Goal: Task Accomplishment & Management: Use online tool/utility

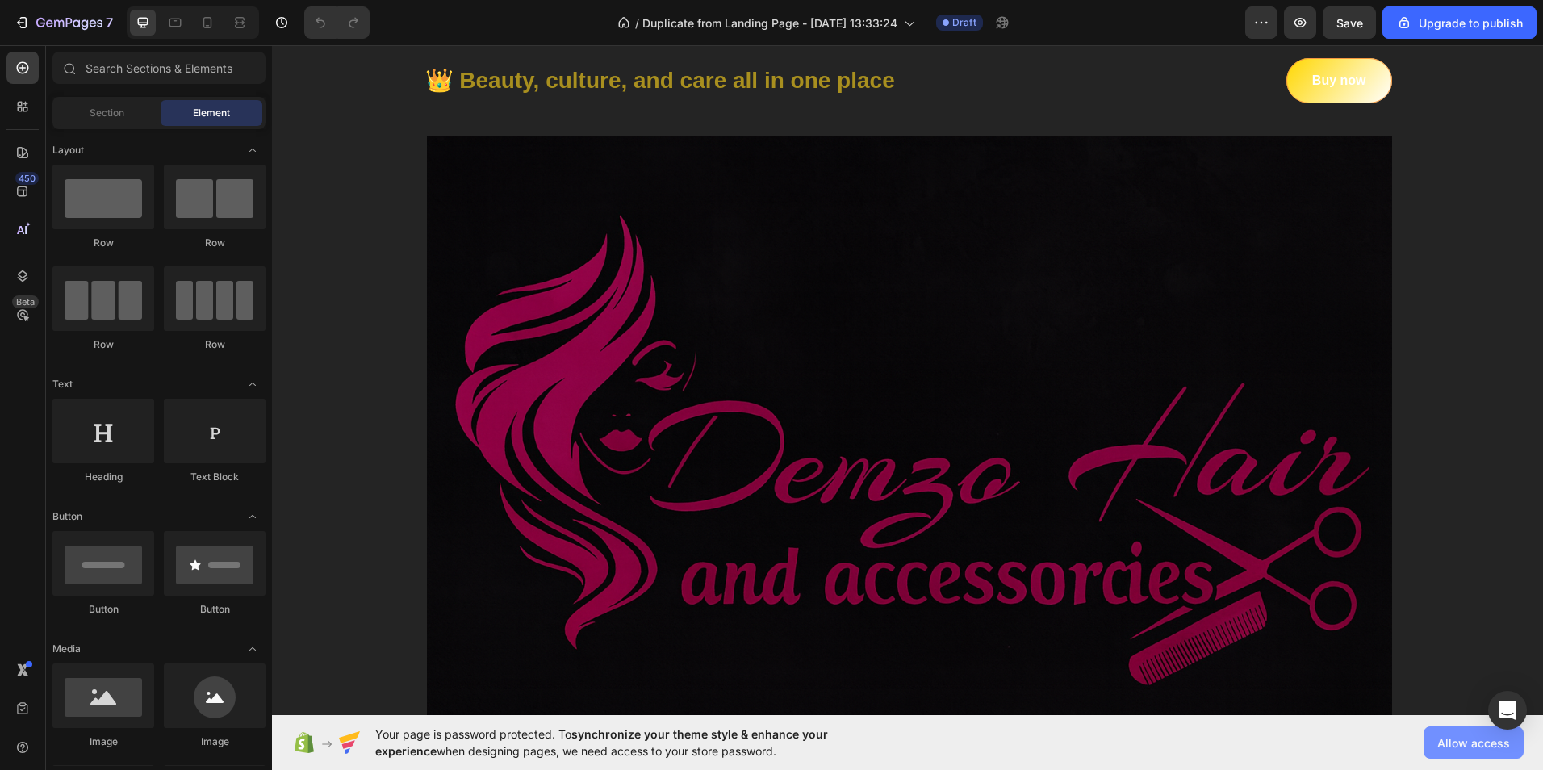
click at [1464, 743] on span "Allow access" at bounding box center [1474, 743] width 73 height 17
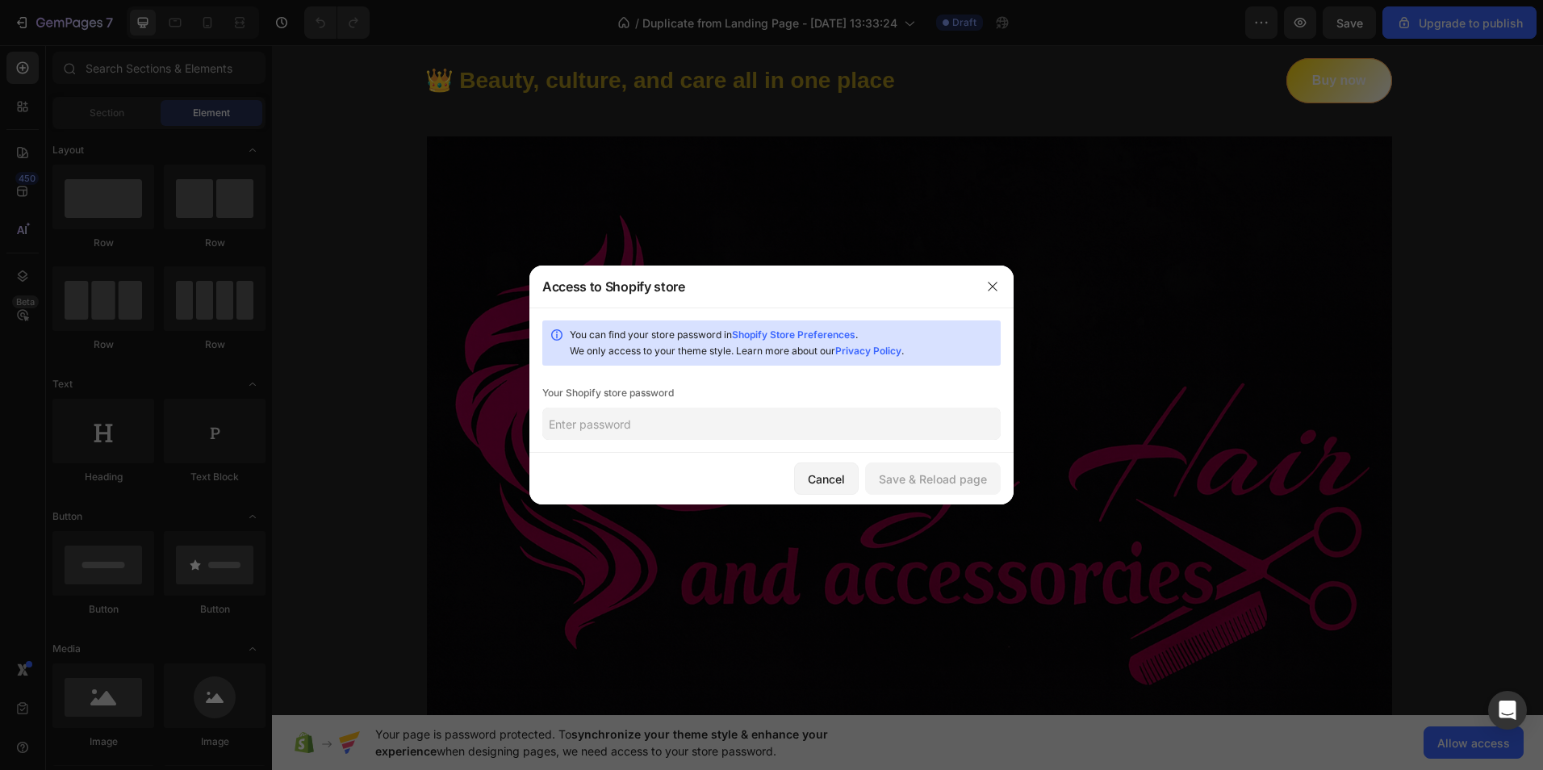
click at [599, 429] on input "text" at bounding box center [771, 424] width 458 height 32
click at [908, 479] on div "Save & Reload page" at bounding box center [933, 479] width 108 height 17
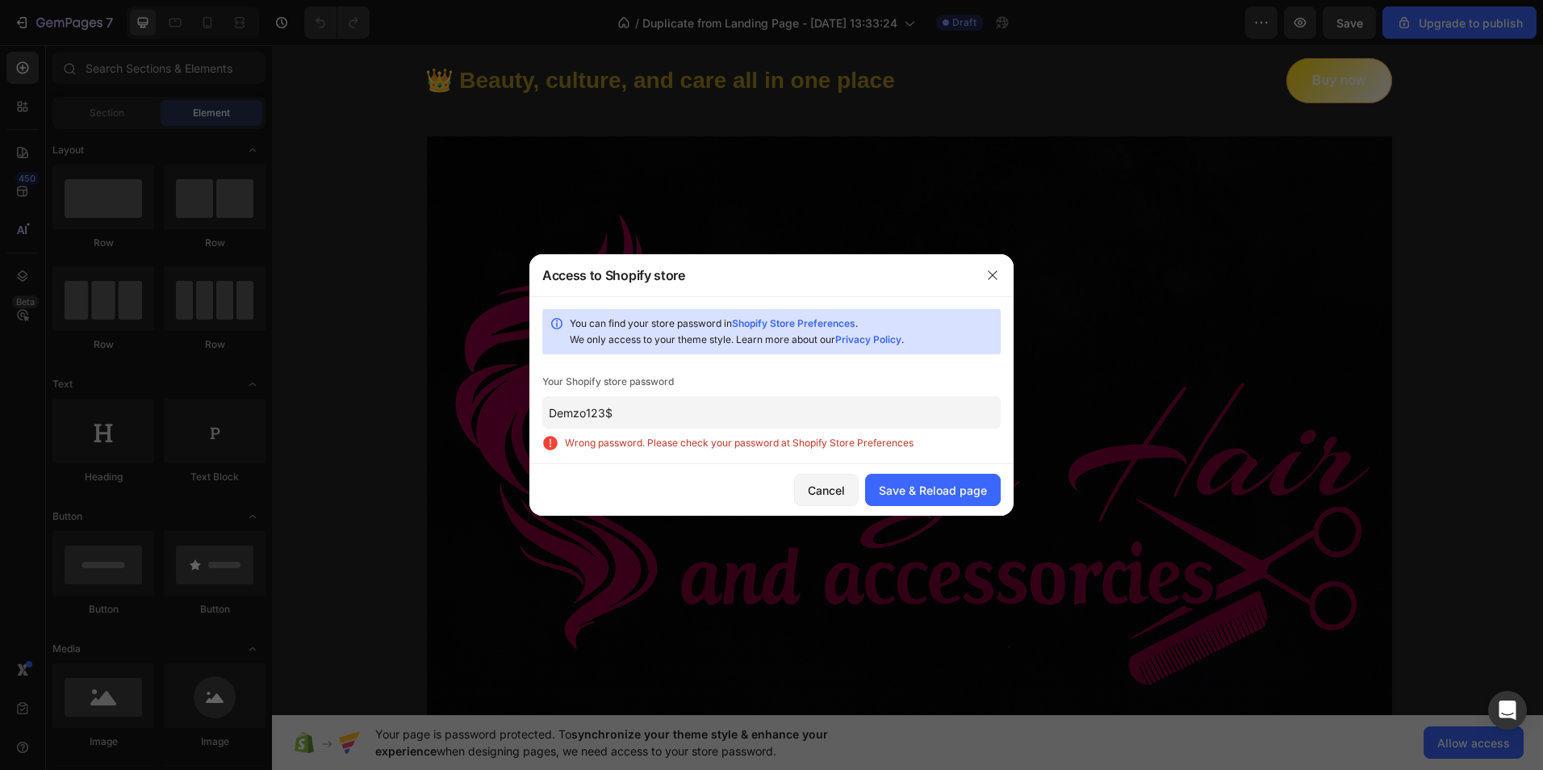
click at [584, 412] on input "Demzo123$" at bounding box center [771, 412] width 458 height 32
click at [583, 413] on input "Demzo123$" at bounding box center [771, 412] width 458 height 32
click at [619, 412] on input "Demzo123$" at bounding box center [771, 412] width 458 height 32
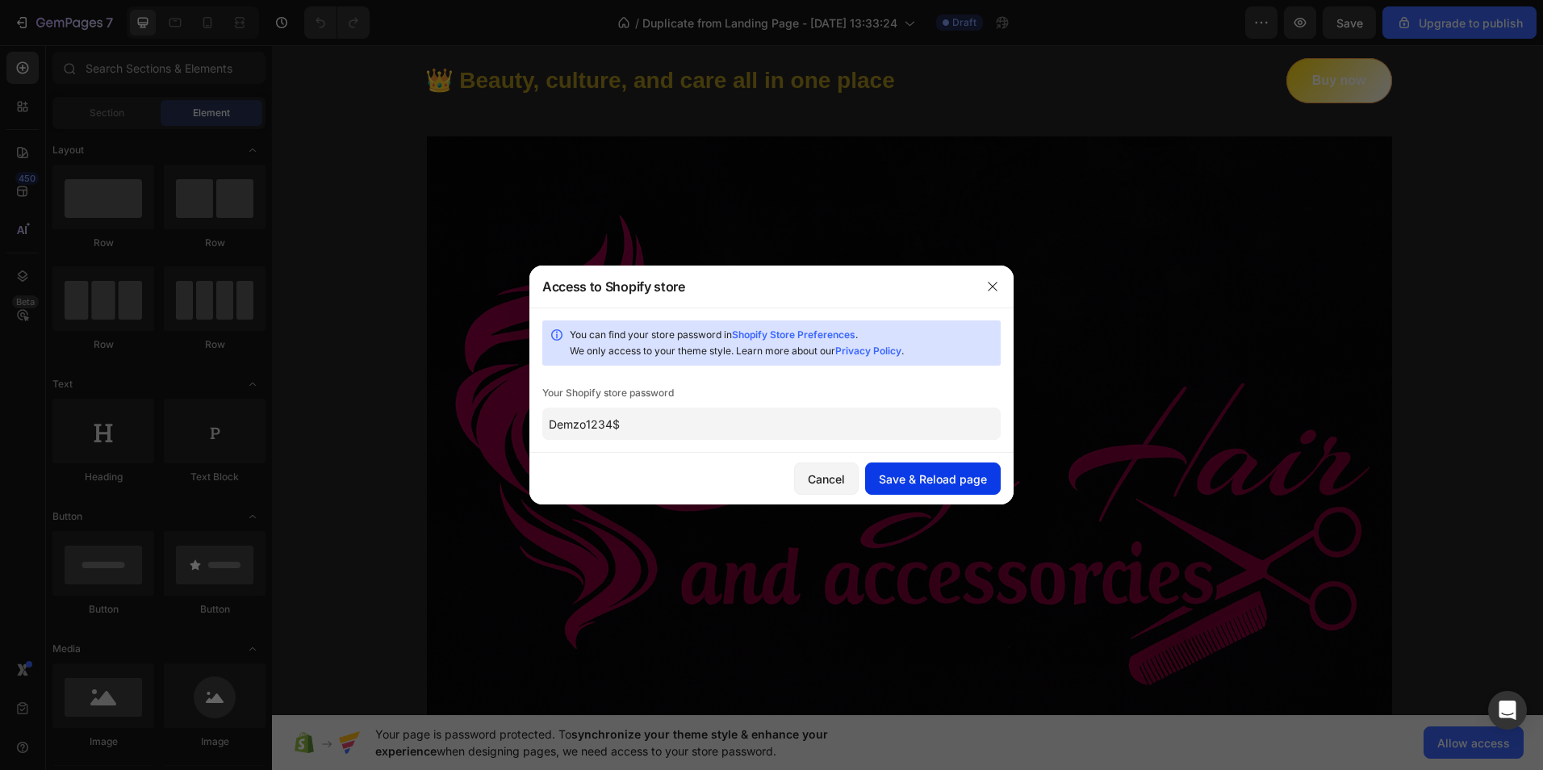
click at [910, 468] on button "Save & Reload page" at bounding box center [933, 479] width 136 height 32
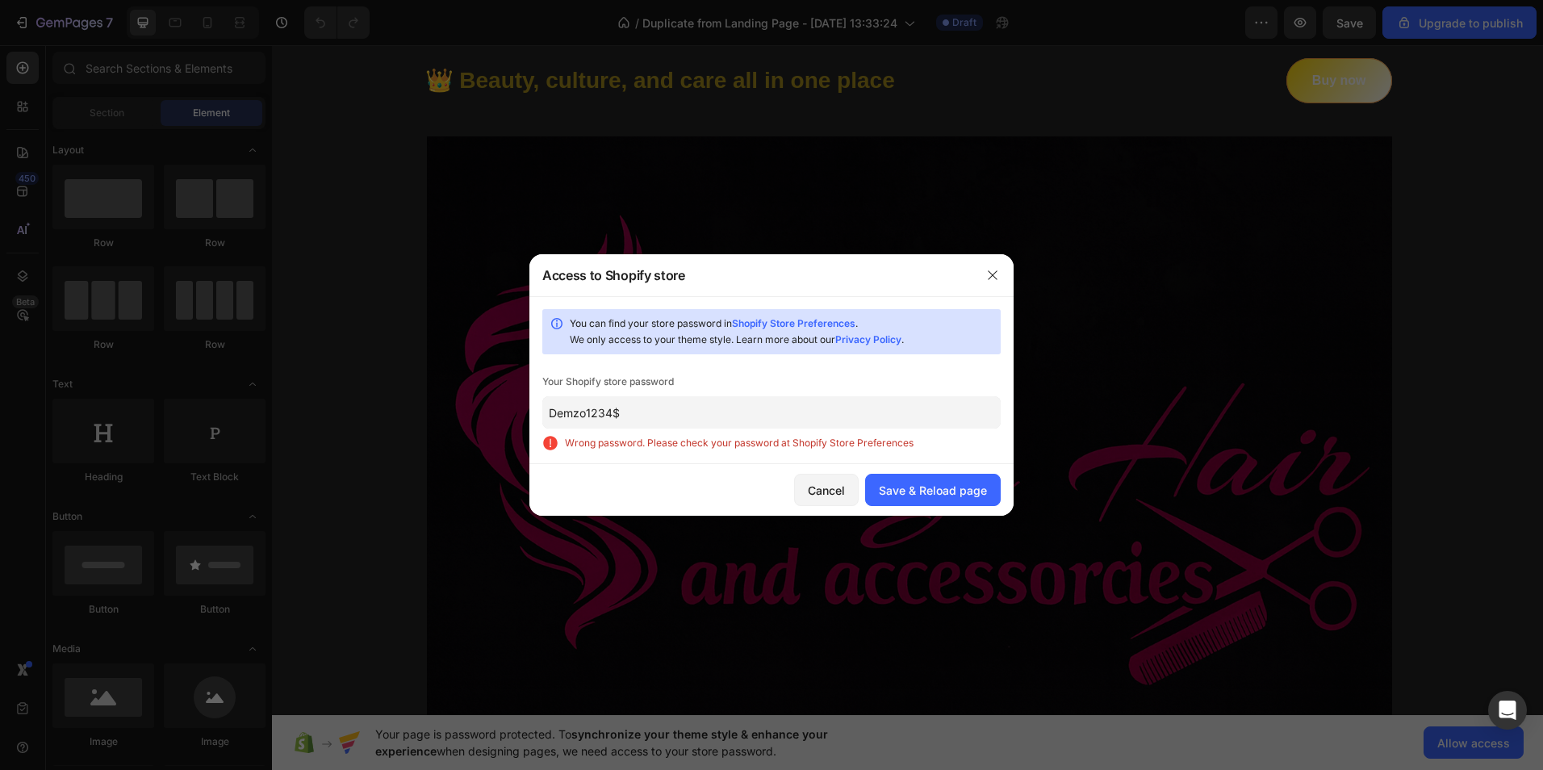
click at [652, 403] on input "Demzo1234$" at bounding box center [771, 412] width 458 height 32
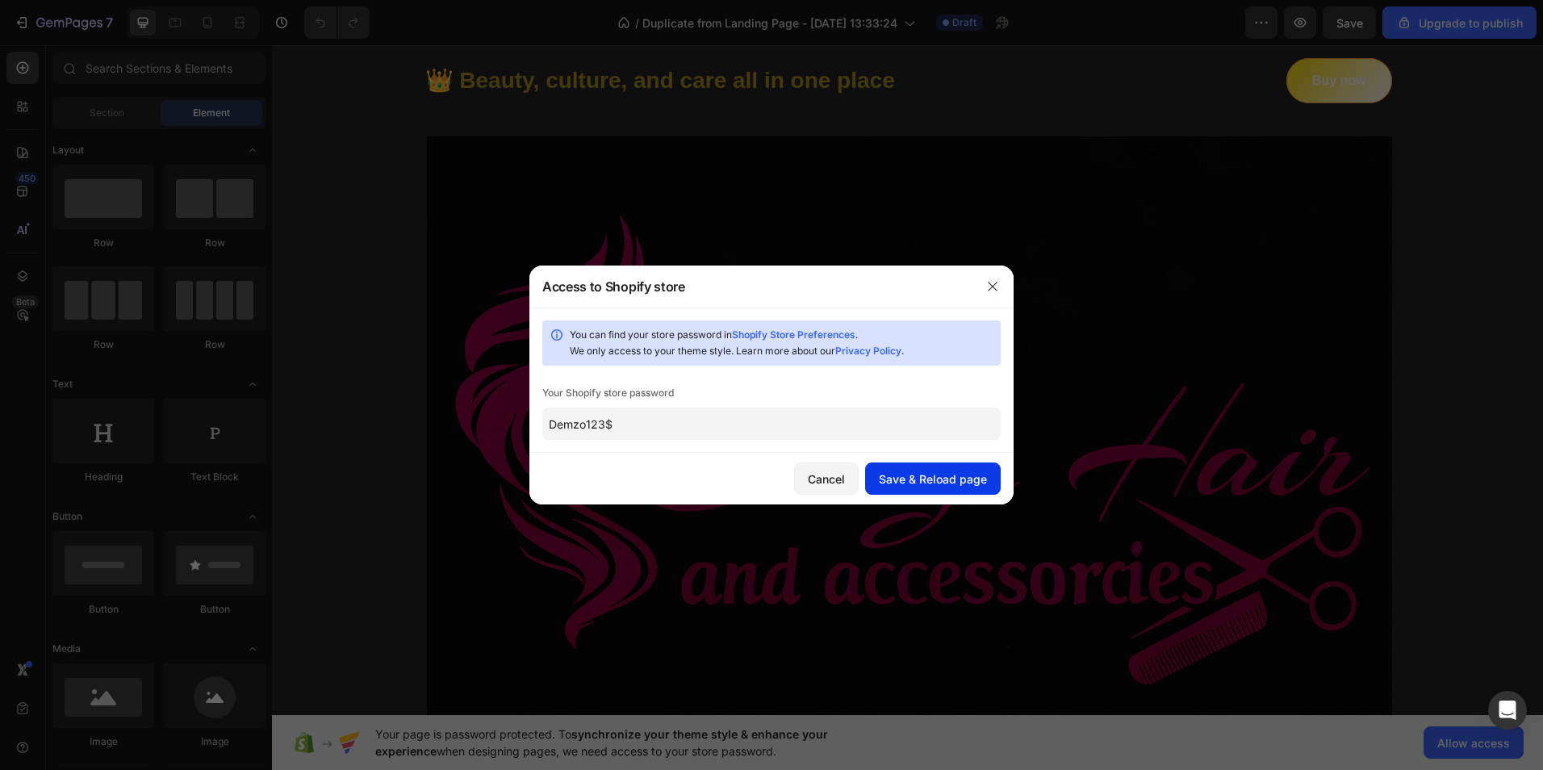
type input "Demzo123$"
click at [913, 481] on div "Save & Reload page" at bounding box center [933, 479] width 108 height 17
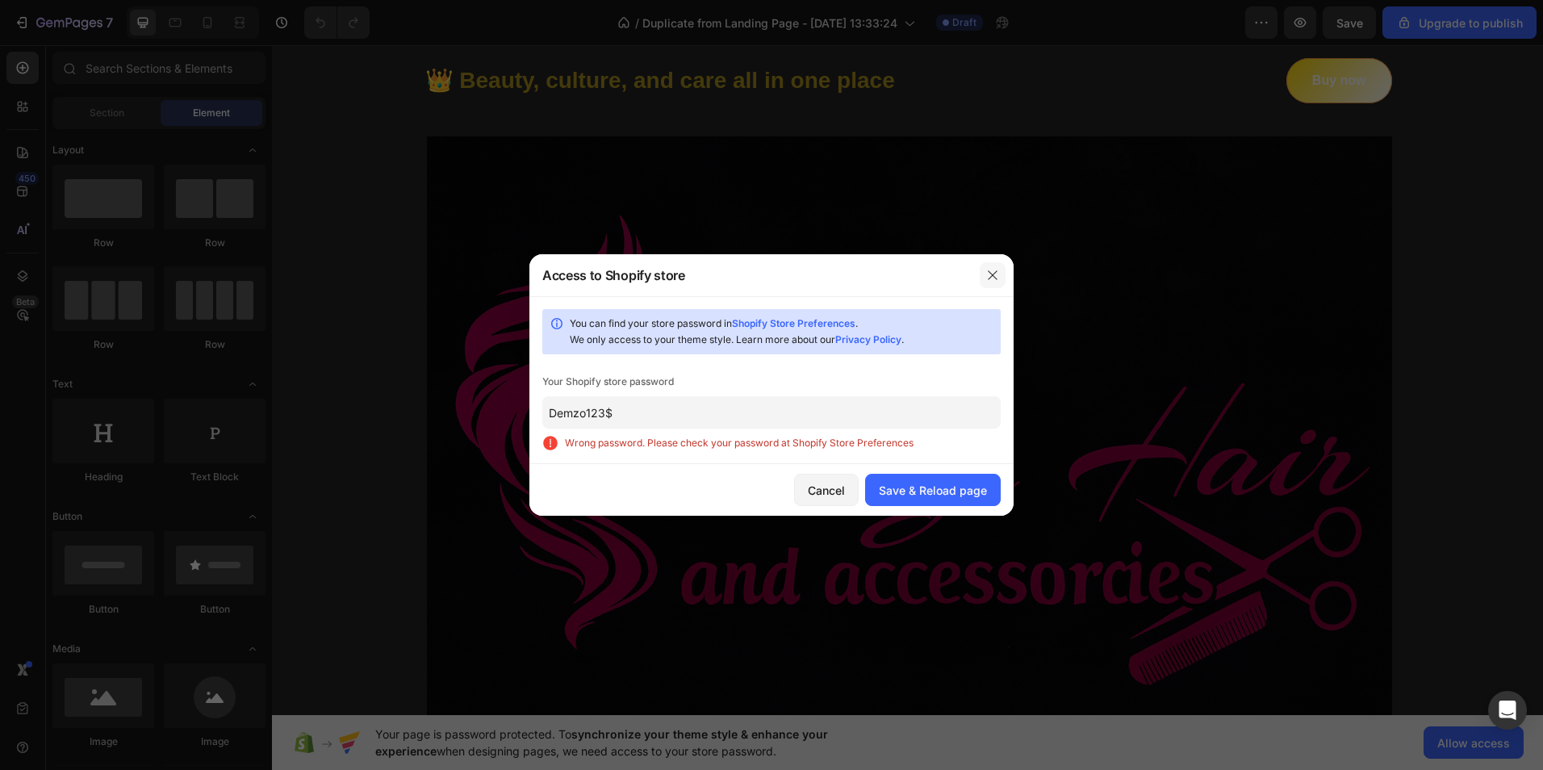
click at [990, 275] on icon "button" at bounding box center [992, 275] width 13 height 13
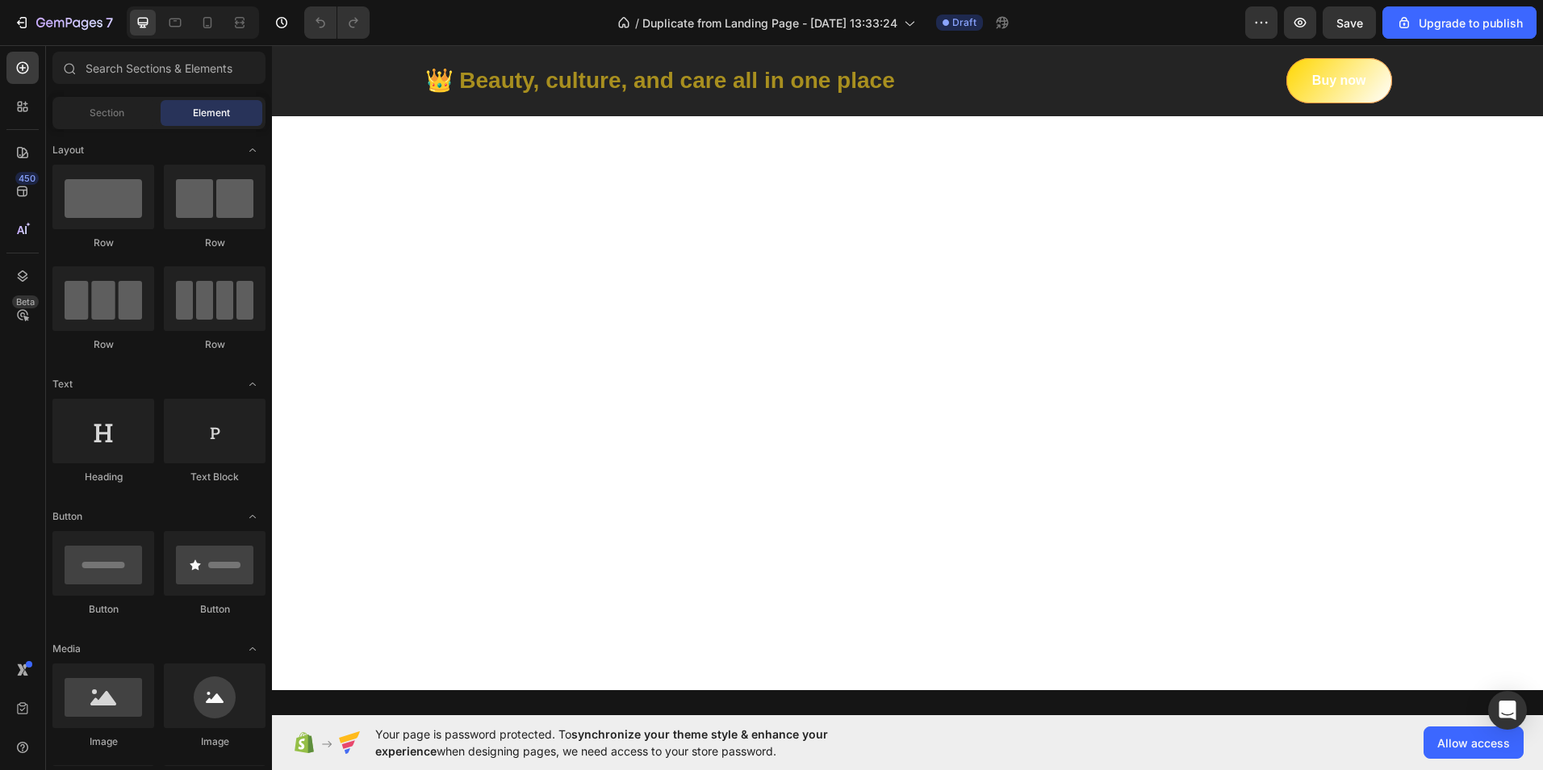
scroll to position [2668, 0]
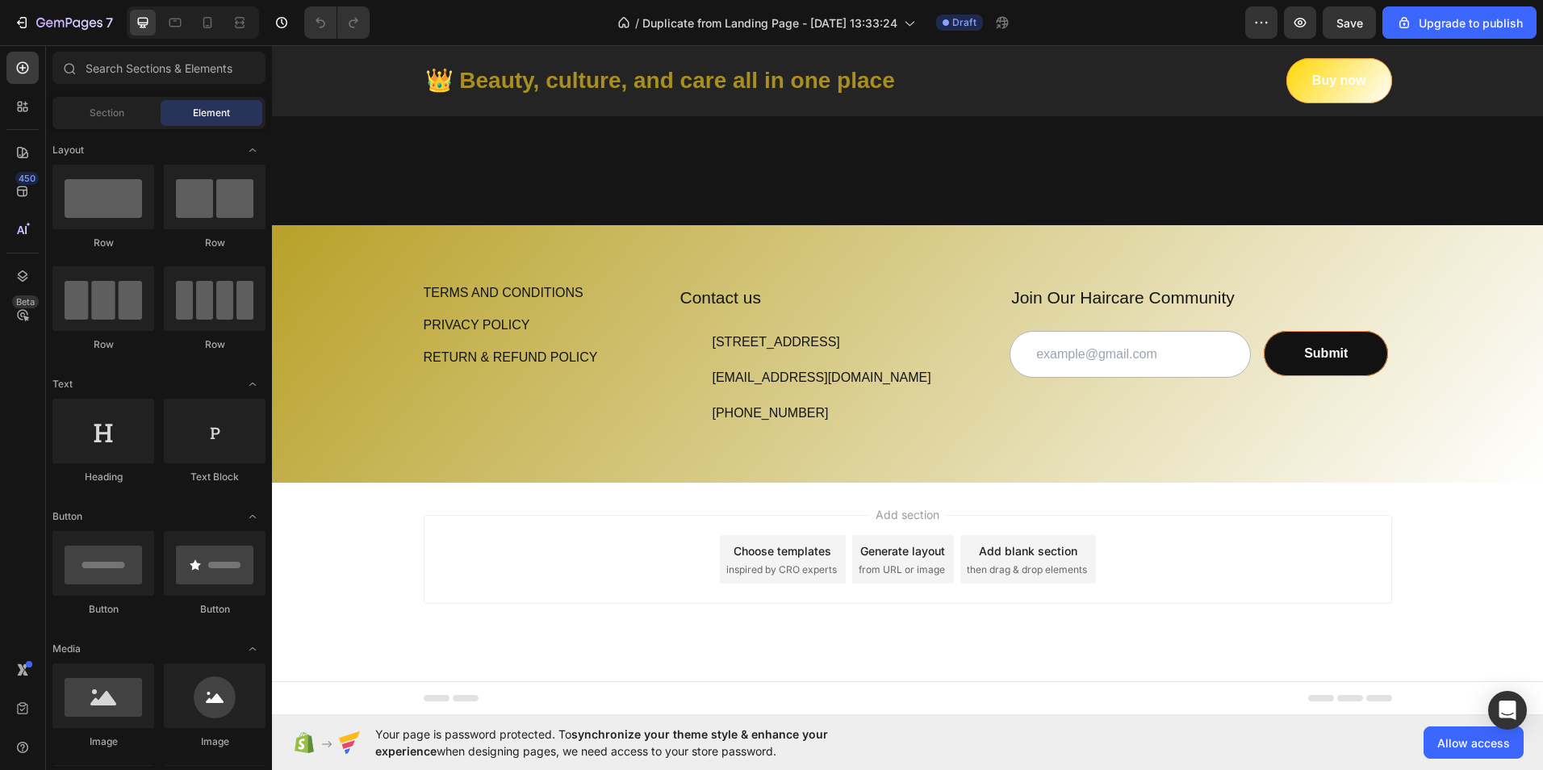
drag, startPoint x: 1536, startPoint y: 635, endPoint x: 1815, endPoint y: 775, distance: 311.5
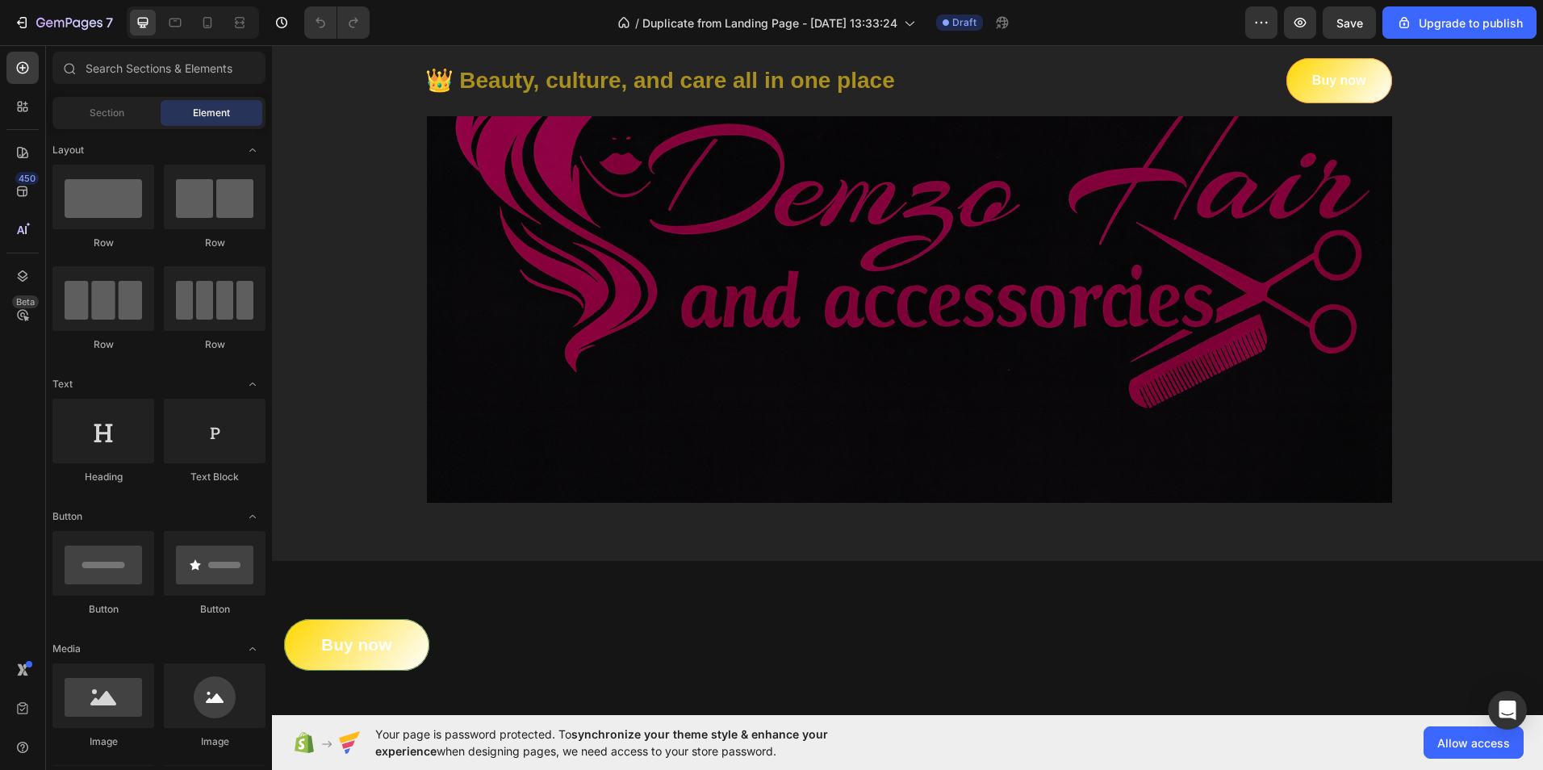
scroll to position [0, 0]
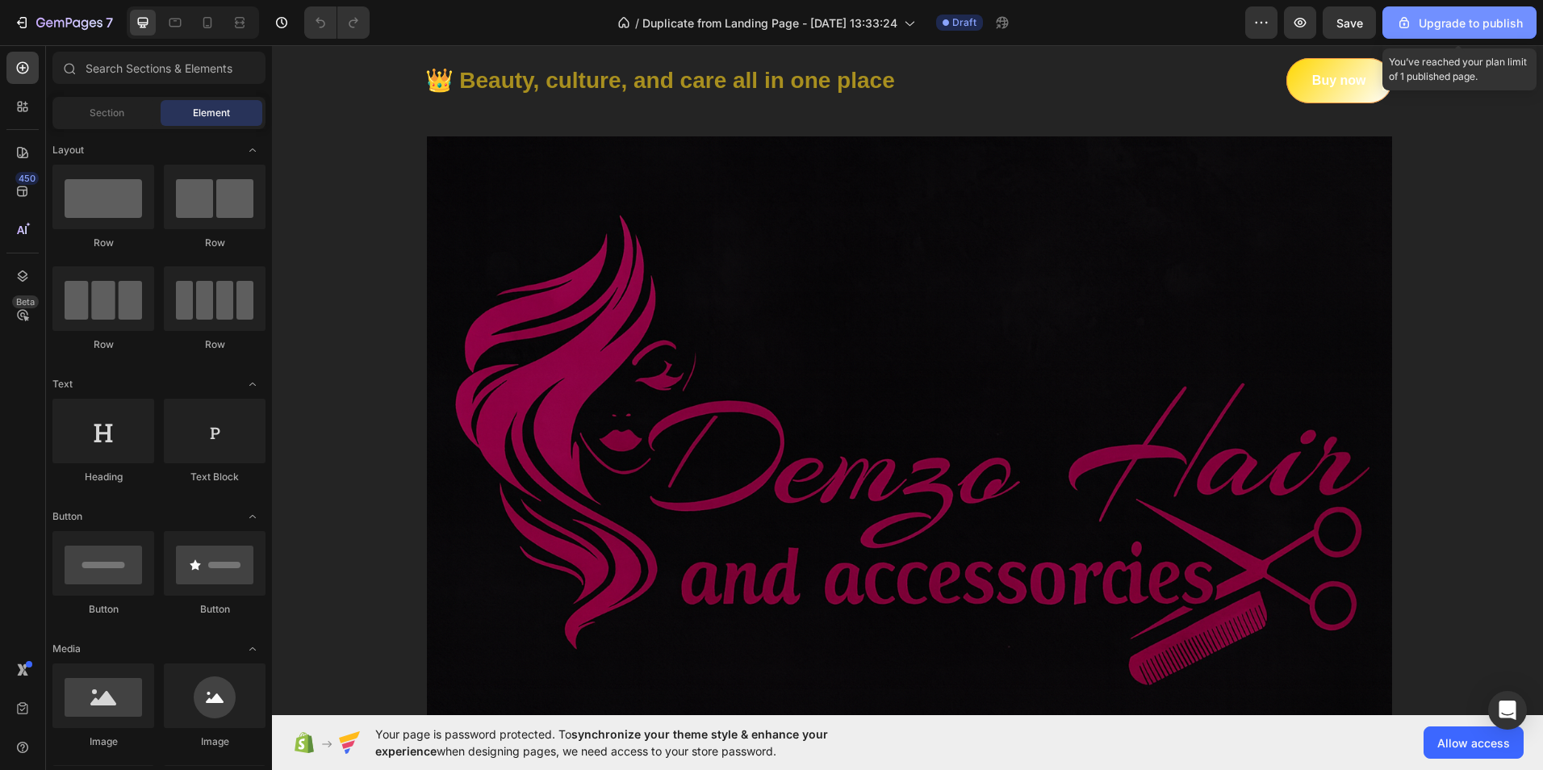
click at [1475, 16] on div "Upgrade to publish" at bounding box center [1459, 23] width 127 height 17
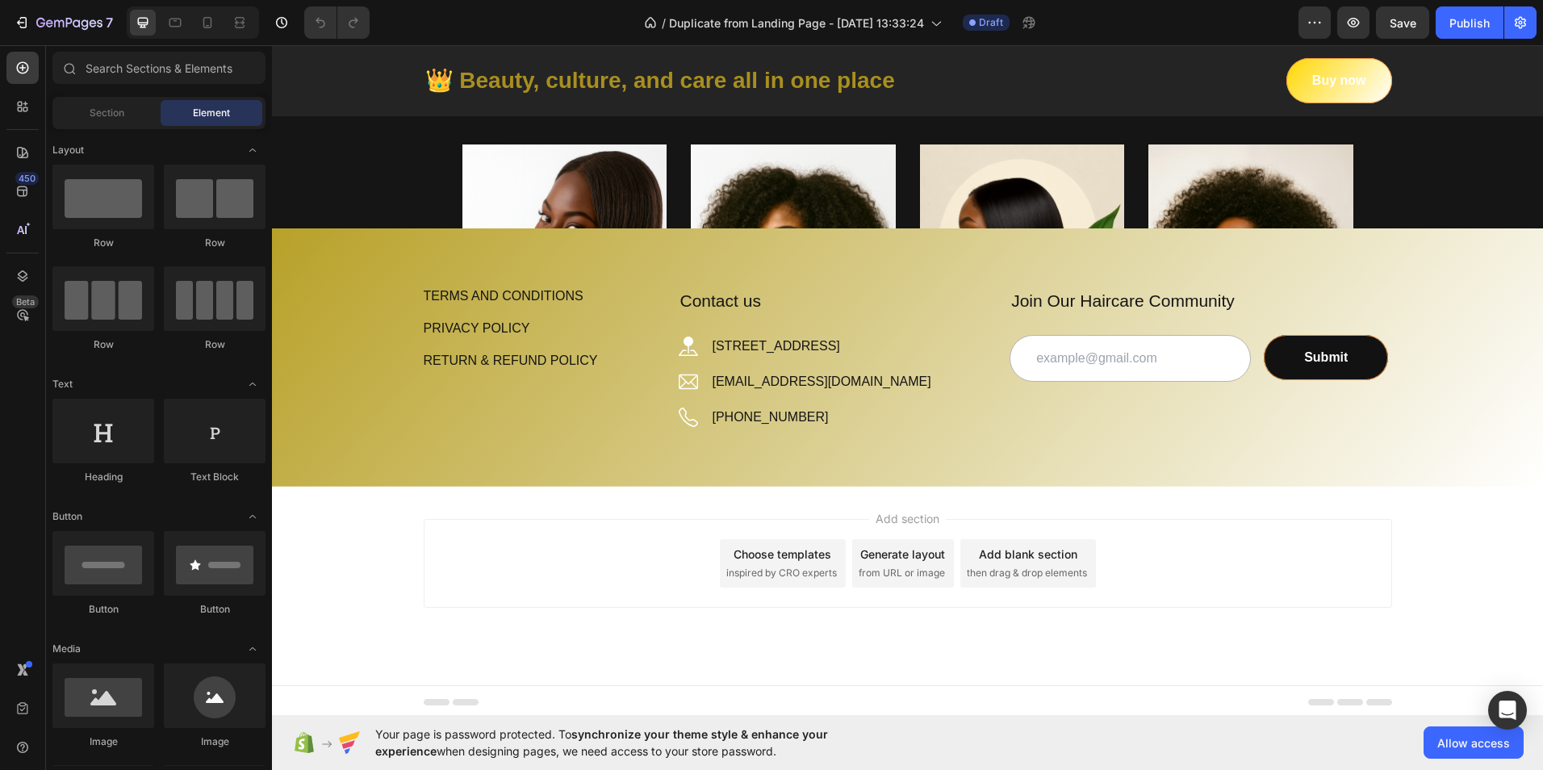
scroll to position [2313, 0]
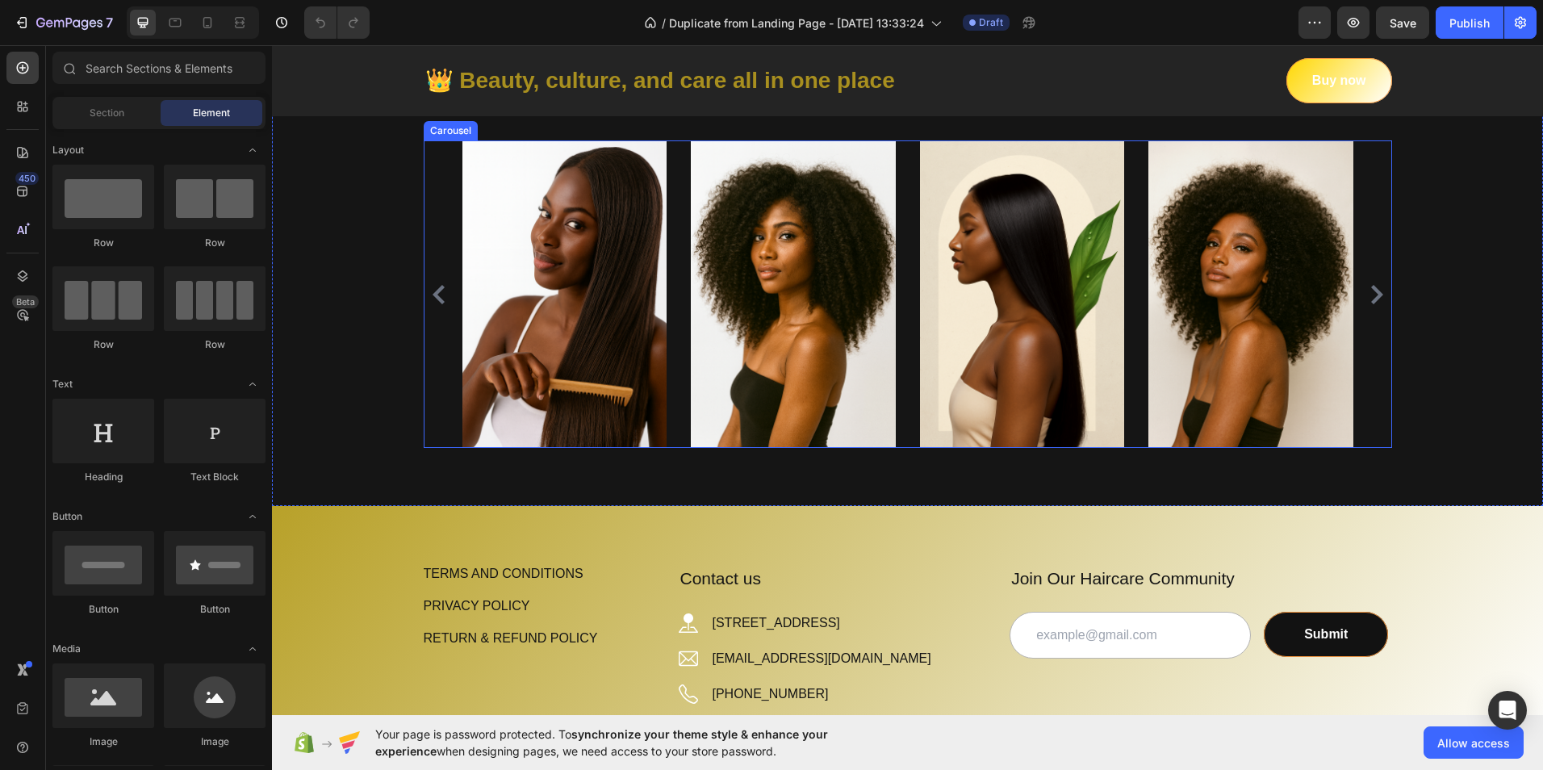
click at [1371, 295] on icon "Carousel Next Arrow" at bounding box center [1376, 294] width 19 height 19
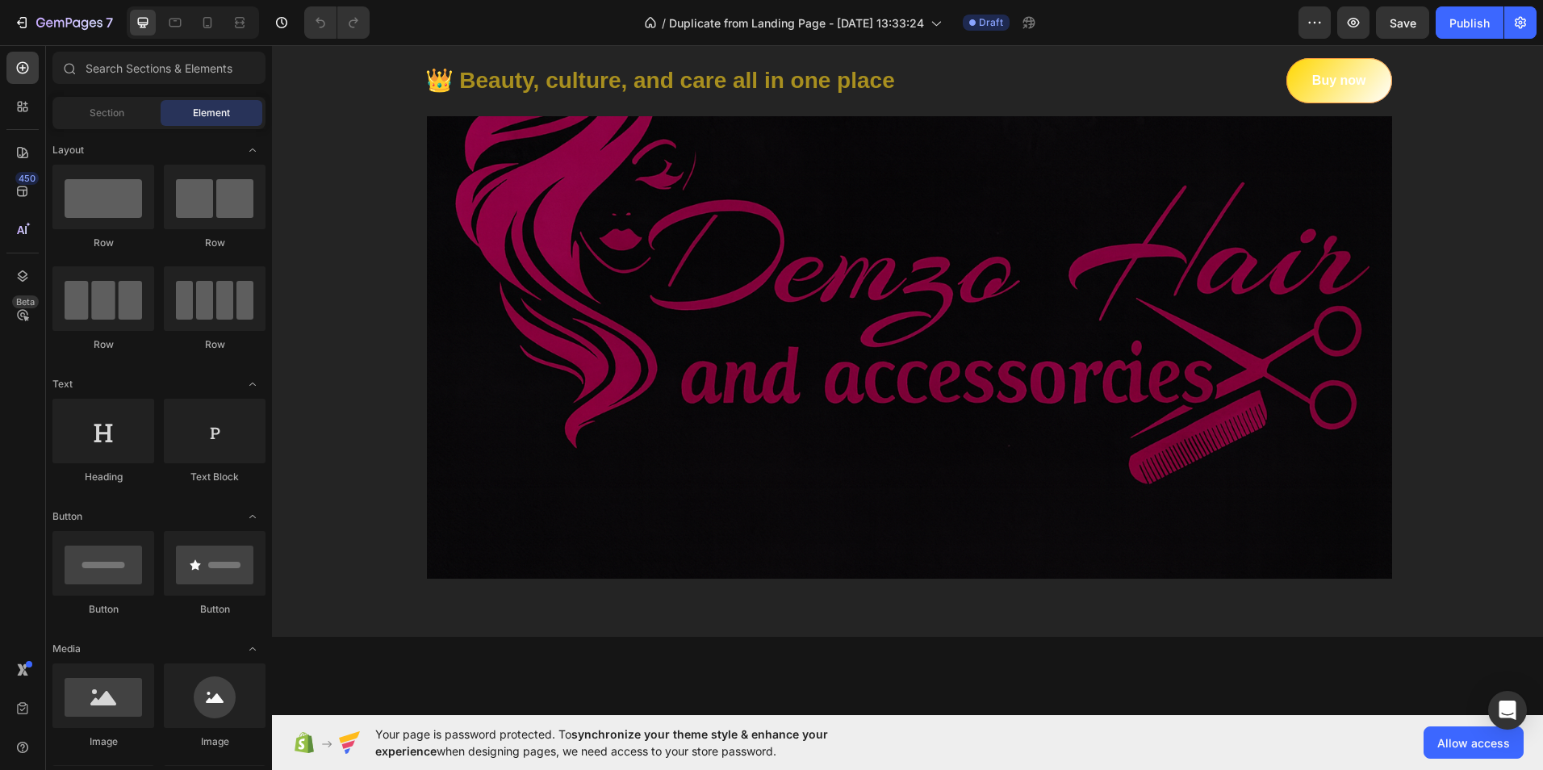
scroll to position [0, 0]
